Goal: Find specific page/section: Find specific page/section

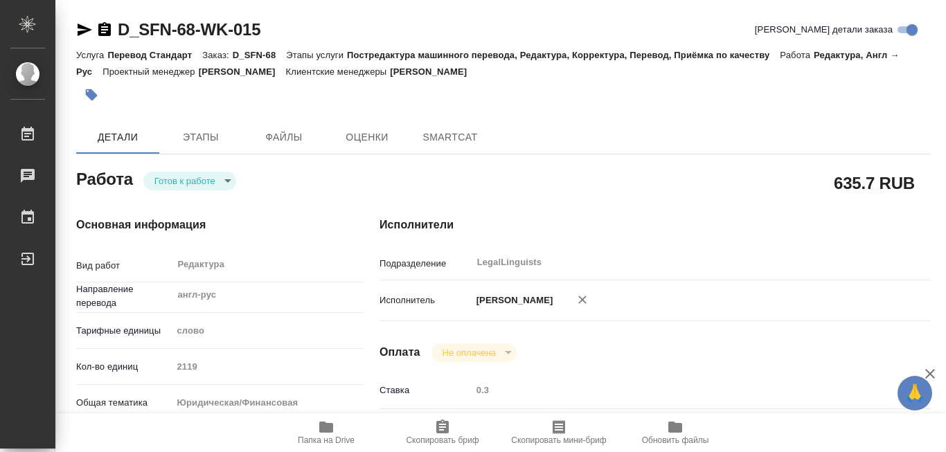
type textarea "x"
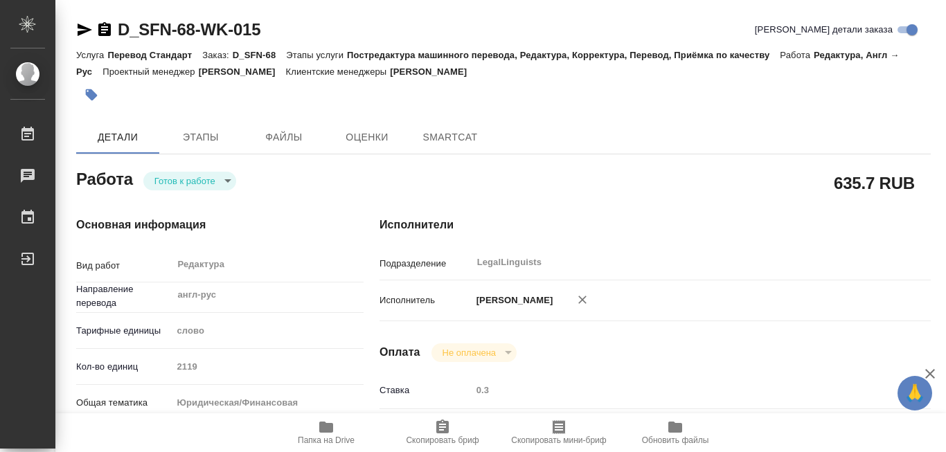
type textarea "x"
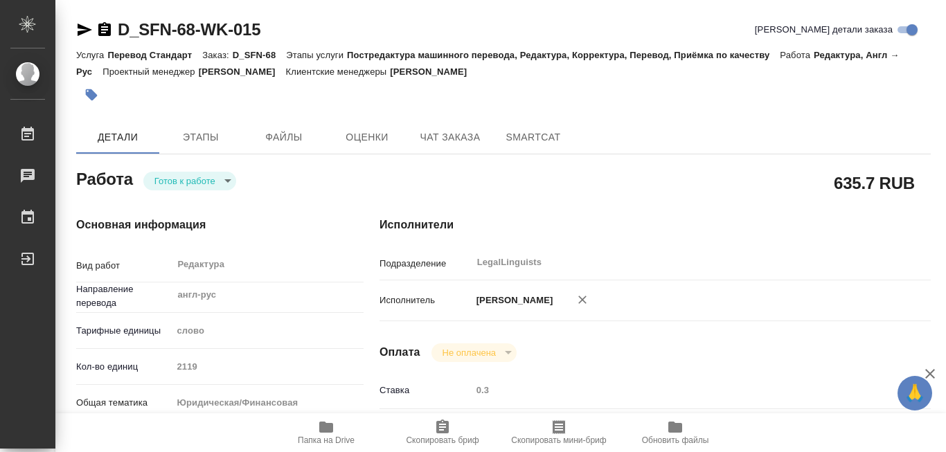
type textarea "x"
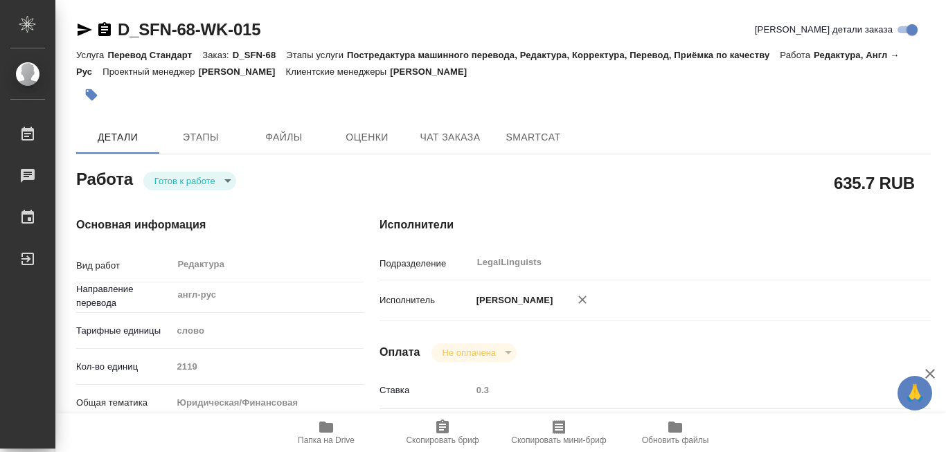
scroll to position [139, 0]
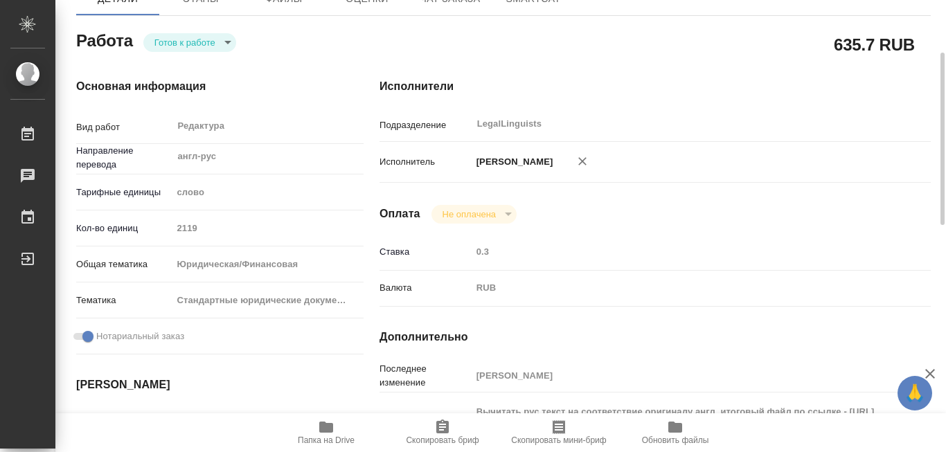
type textarea "x"
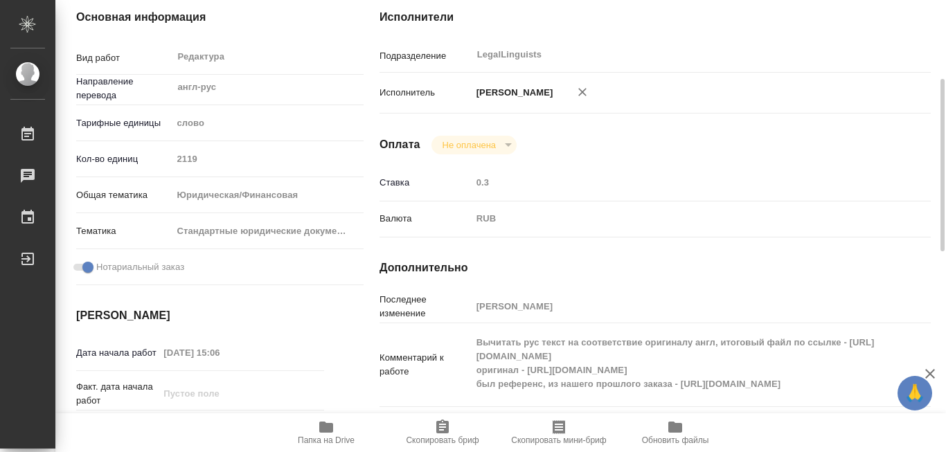
scroll to position [346, 0]
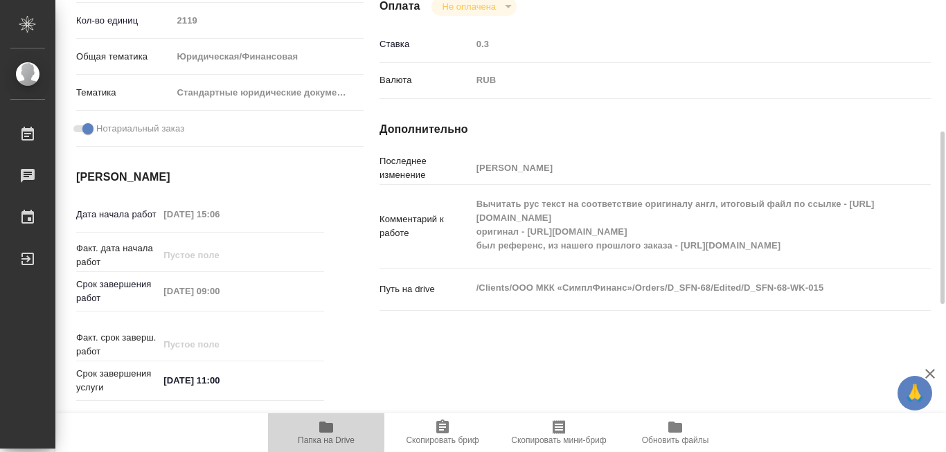
click at [328, 428] on icon "button" at bounding box center [326, 427] width 14 height 11
